Goal: Navigation & Orientation: Understand site structure

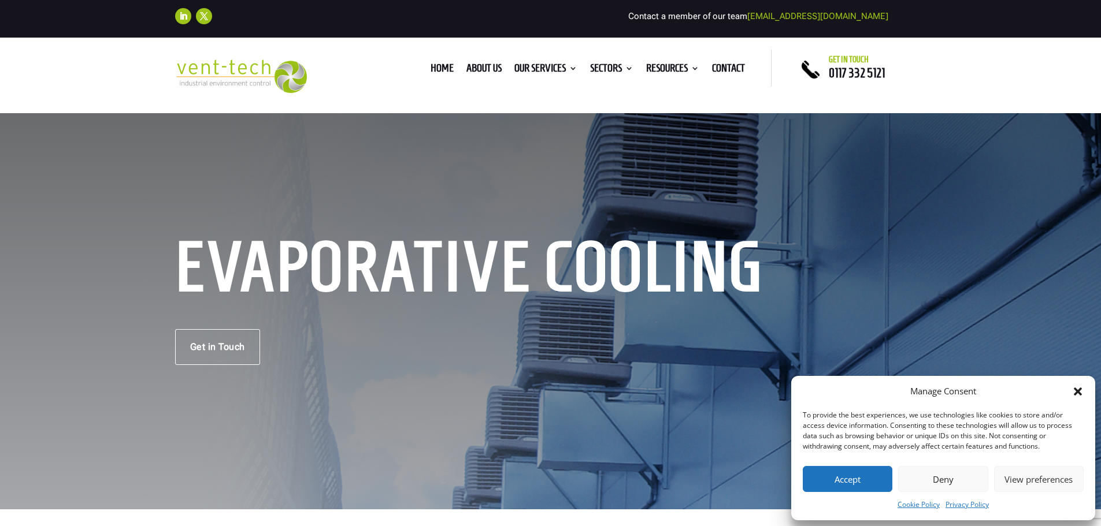
click at [867, 485] on button "Accept" at bounding box center [848, 479] width 90 height 26
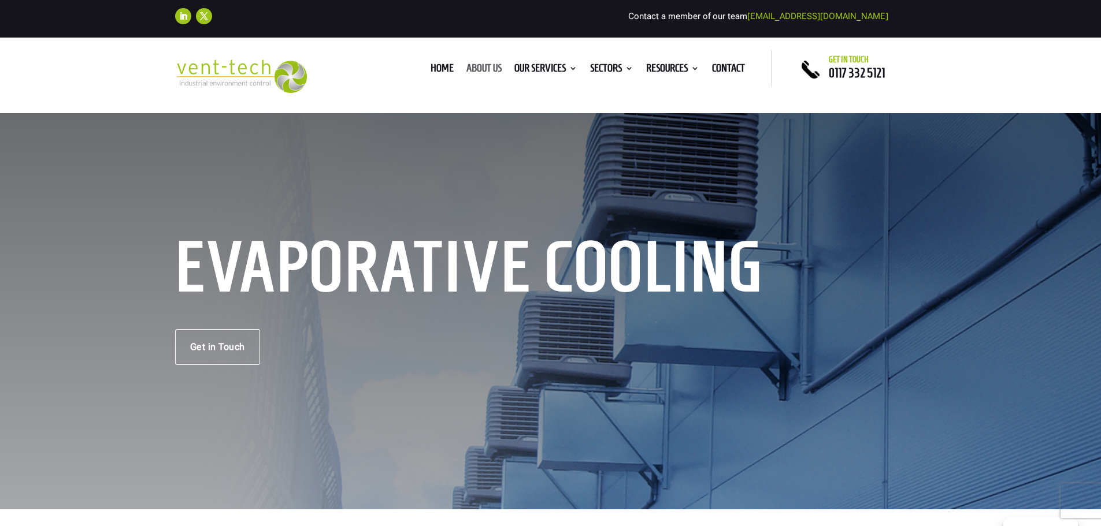
click at [486, 70] on link "About us" at bounding box center [483, 70] width 35 height 13
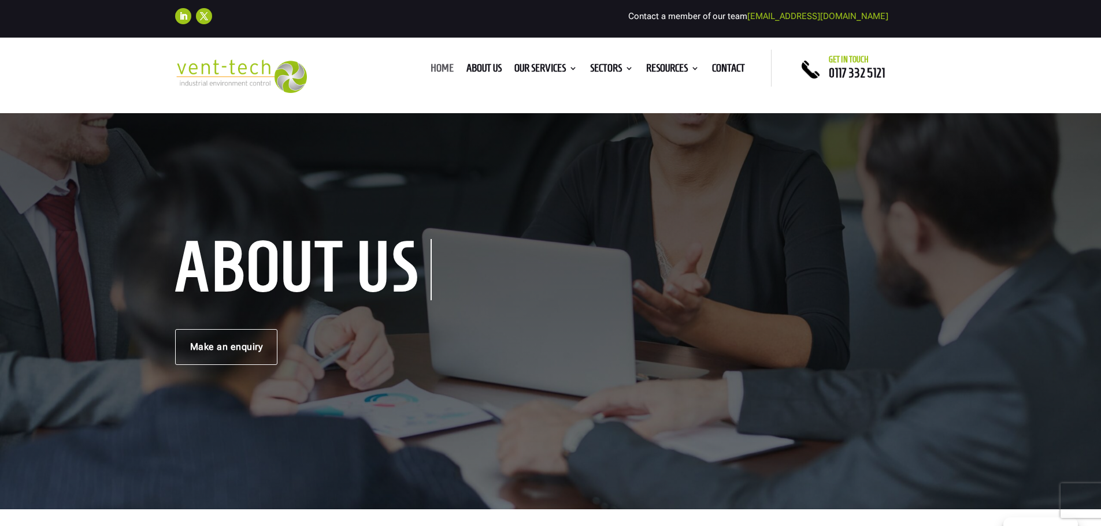
click at [444, 69] on link "Home" at bounding box center [441, 70] width 23 height 13
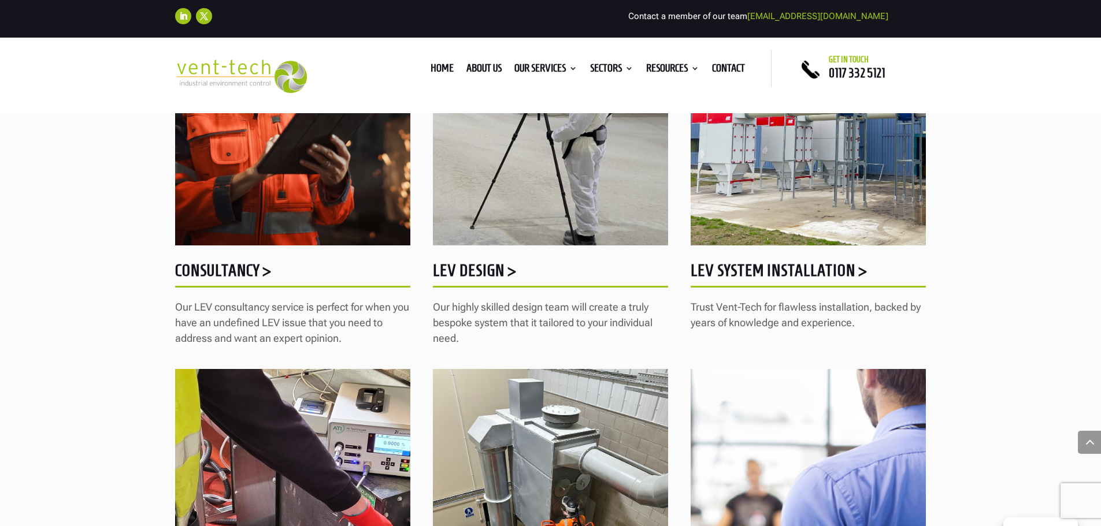
scroll to position [1051, 0]
